Goal: Check status: Check status

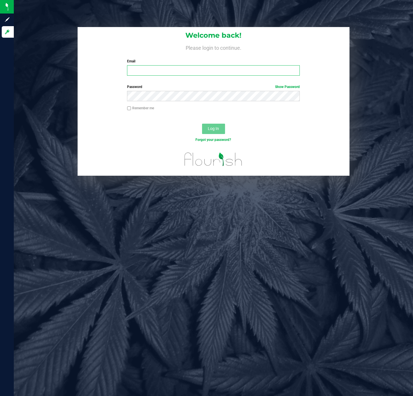
click at [218, 71] on input "Email" at bounding box center [213, 70] width 173 height 10
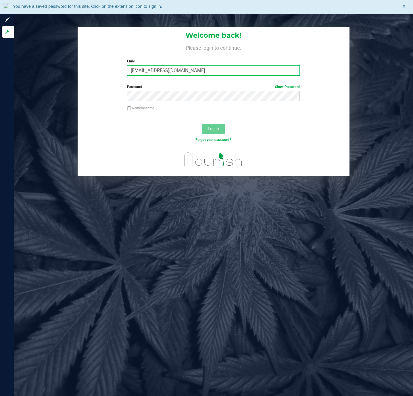
type input "[EMAIL_ADDRESS][DOMAIN_NAME]"
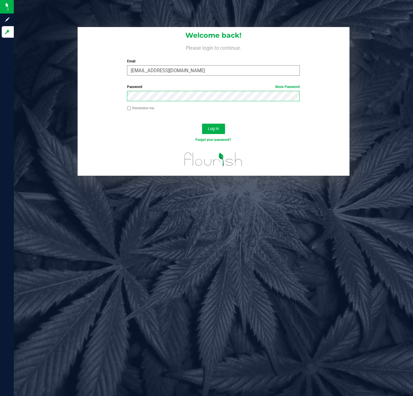
click at [202, 124] on button "Log In" at bounding box center [213, 129] width 23 height 10
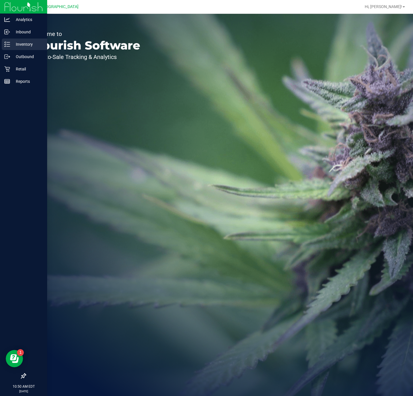
click at [18, 48] on div "Inventory" at bounding box center [24, 44] width 45 height 11
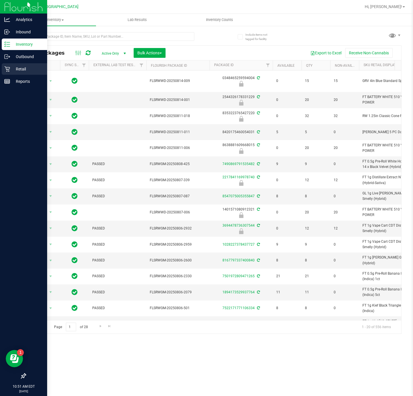
click at [27, 66] on p "Retail" at bounding box center [27, 69] width 34 height 7
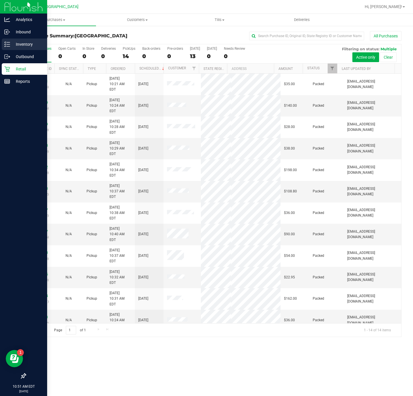
click at [25, 48] on div "Inventory" at bounding box center [24, 44] width 45 height 11
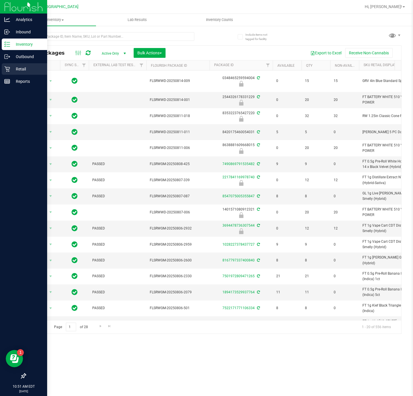
click at [27, 63] on div "Retail" at bounding box center [24, 68] width 45 height 11
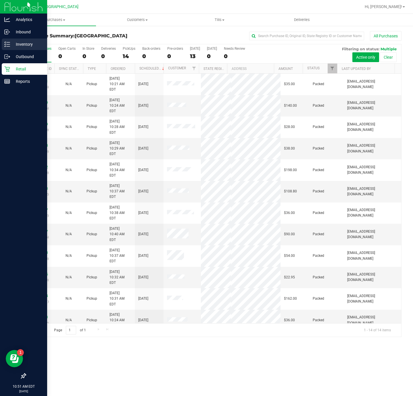
click at [10, 48] on div "Inventory" at bounding box center [24, 44] width 45 height 11
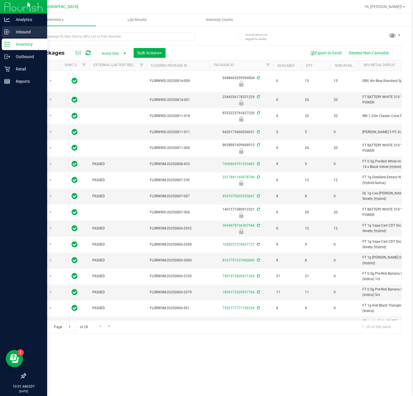
click at [20, 33] on p "Inbound" at bounding box center [27, 31] width 34 height 7
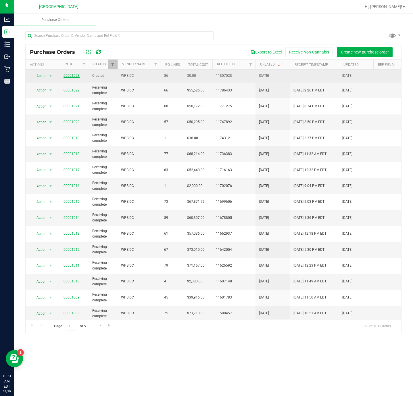
click at [68, 75] on link "00001023" at bounding box center [72, 76] width 16 height 4
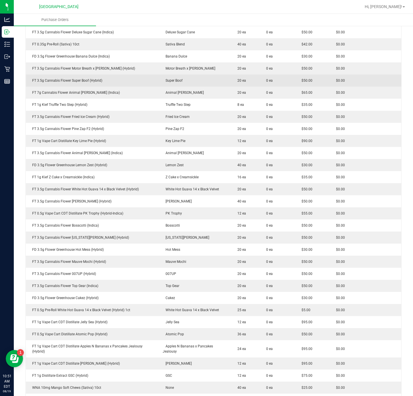
scroll to position [43, 0]
